Goal: Find contact information: Find contact information

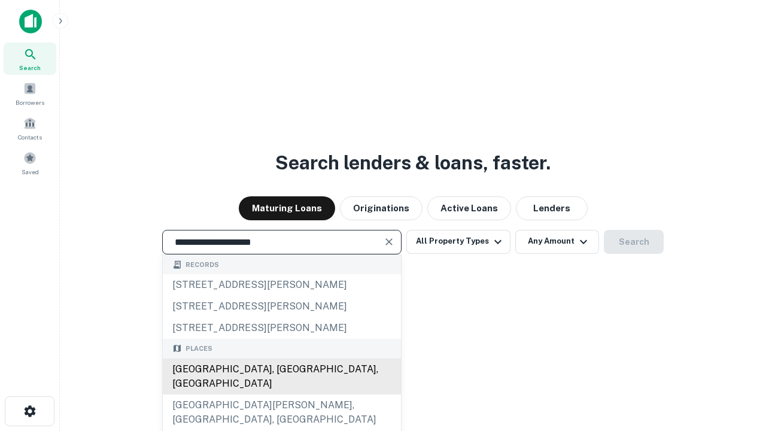
click at [281, 394] on div "[GEOGRAPHIC_DATA], [GEOGRAPHIC_DATA], [GEOGRAPHIC_DATA]" at bounding box center [282, 376] width 238 height 36
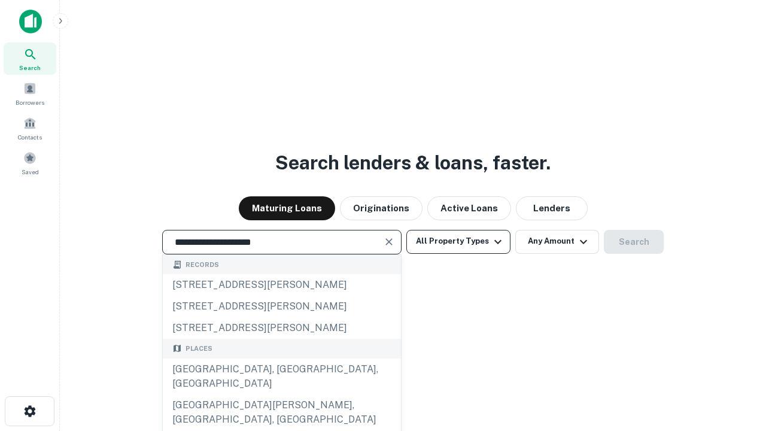
click at [458, 241] on button "All Property Types" at bounding box center [458, 242] width 104 height 24
type input "**********"
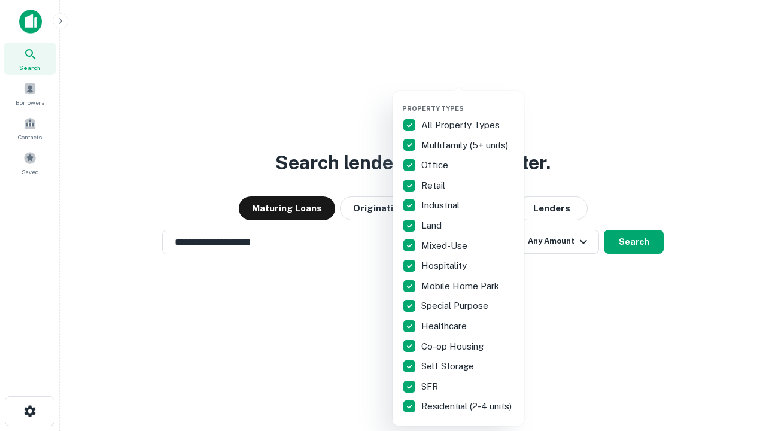
click at [468, 100] on button "button" at bounding box center [468, 100] width 132 height 1
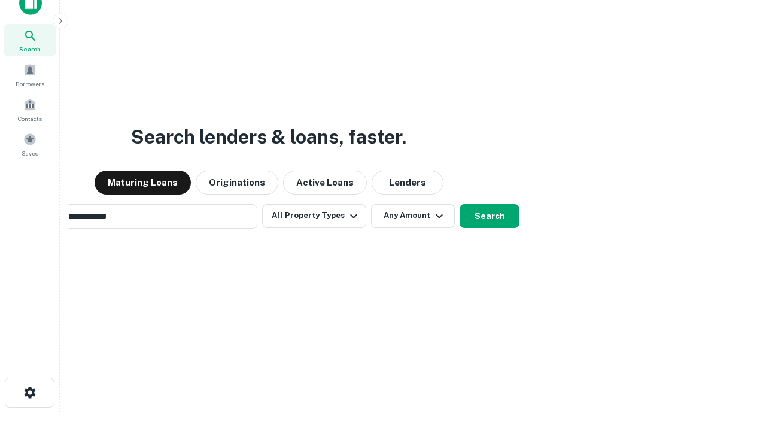
scroll to position [19, 0]
click at [371, 203] on button "Any Amount" at bounding box center [413, 215] width 84 height 24
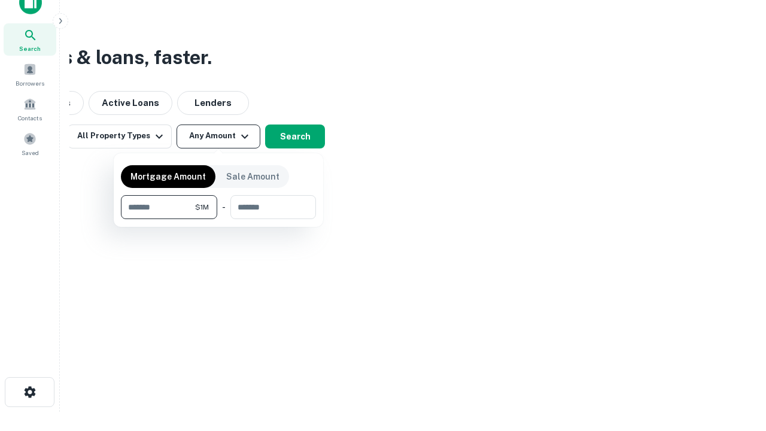
type input "*******"
click at [218, 219] on button "button" at bounding box center [218, 219] width 195 height 1
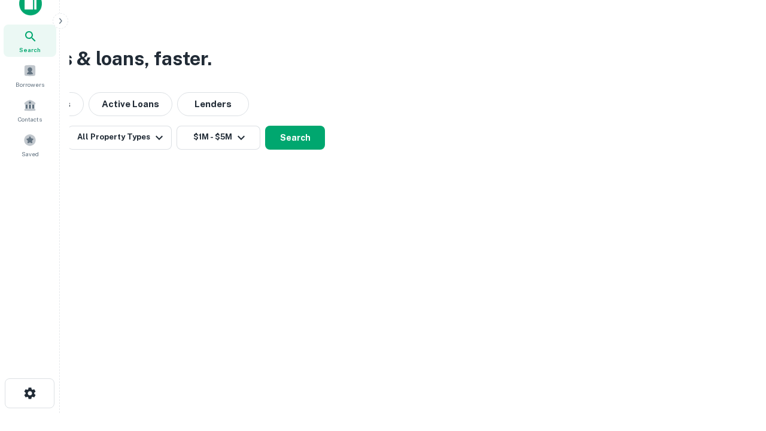
scroll to position [7, 221]
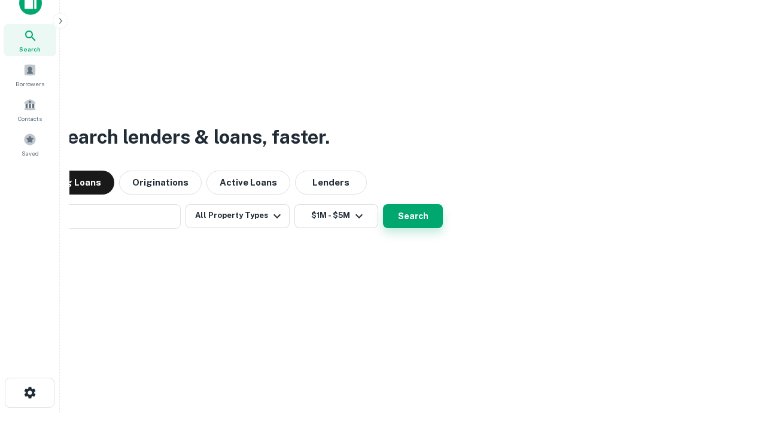
click at [383, 204] on button "Search" at bounding box center [413, 216] width 60 height 24
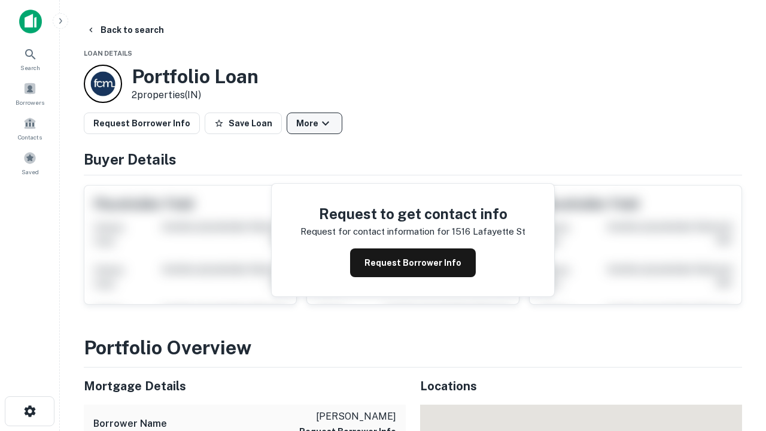
click at [314, 123] on button "More" at bounding box center [315, 123] width 56 height 22
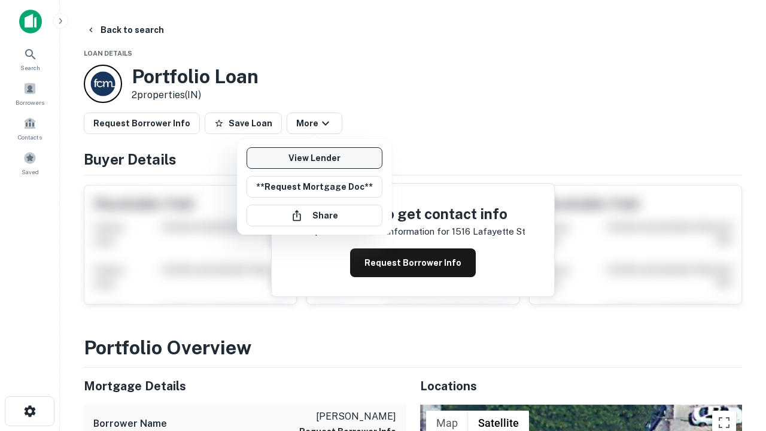
click at [314, 158] on link "View Lender" at bounding box center [314, 158] width 136 height 22
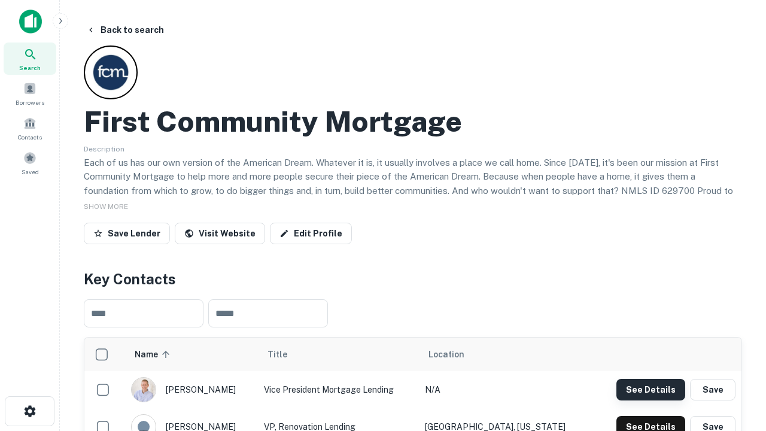
click at [650, 389] on button "See Details" at bounding box center [650, 390] width 69 height 22
click at [29, 411] on icon "button" at bounding box center [30, 411] width 14 height 14
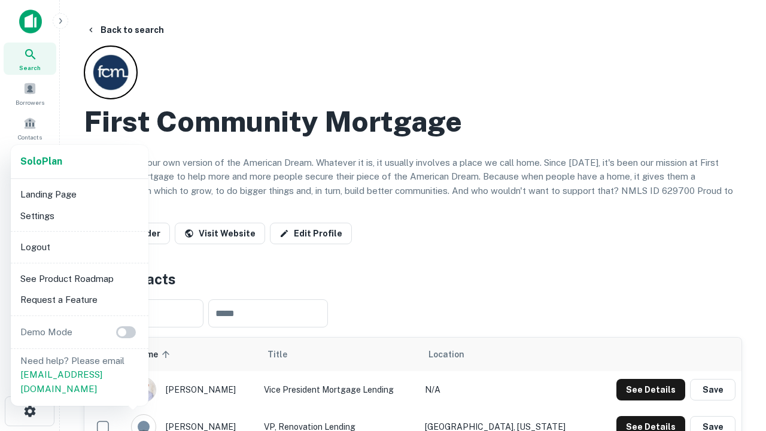
click at [79, 246] on li "Logout" at bounding box center [80, 247] width 128 height 22
